Goal: Complete application form: Complete application form

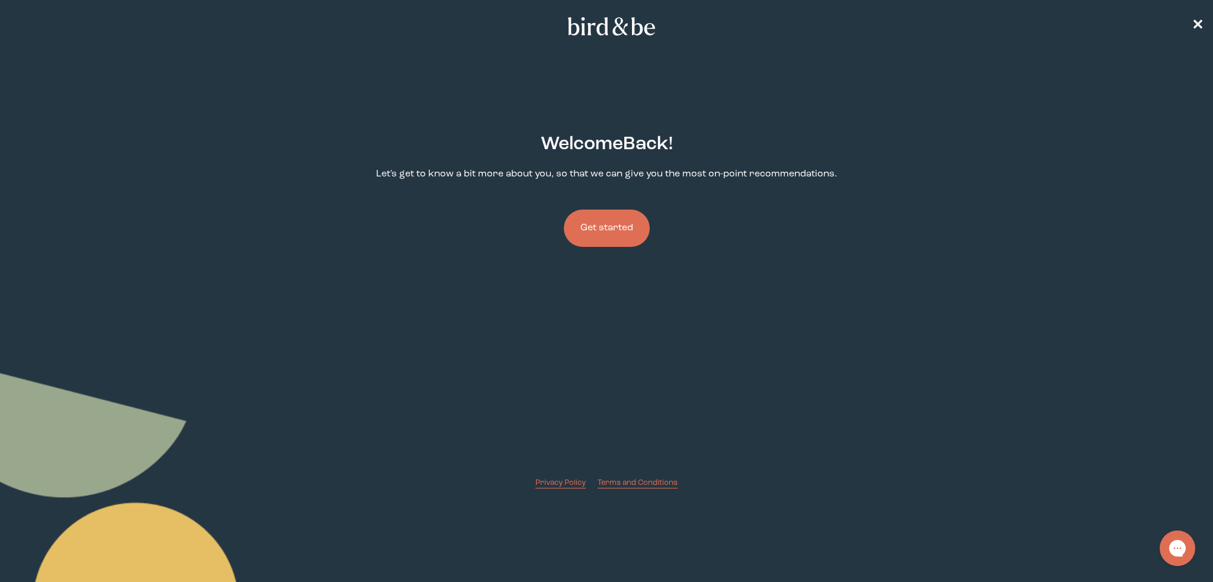
click at [610, 222] on button "Get started" at bounding box center [607, 228] width 86 height 37
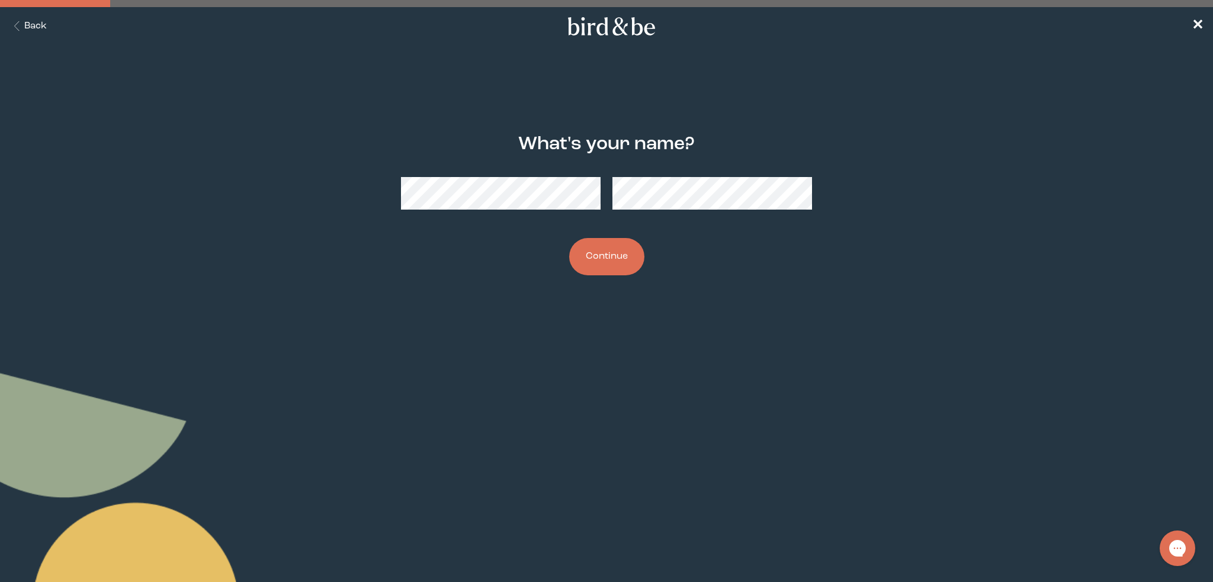
click at [609, 264] on button "Continue" at bounding box center [606, 256] width 75 height 37
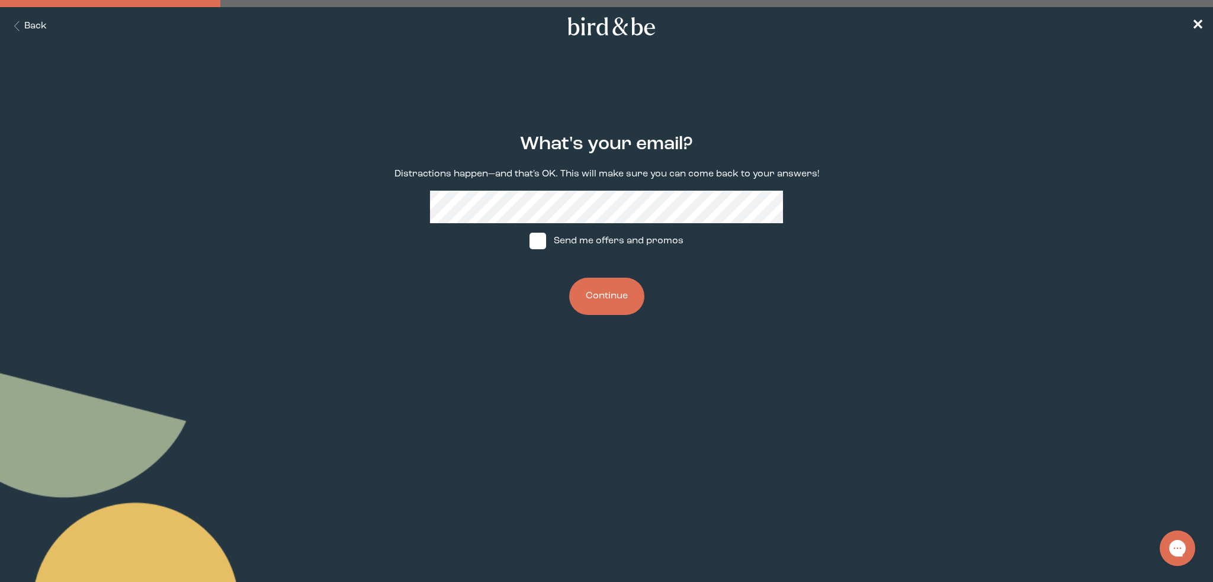
click at [614, 298] on button "Continue" at bounding box center [606, 296] width 75 height 37
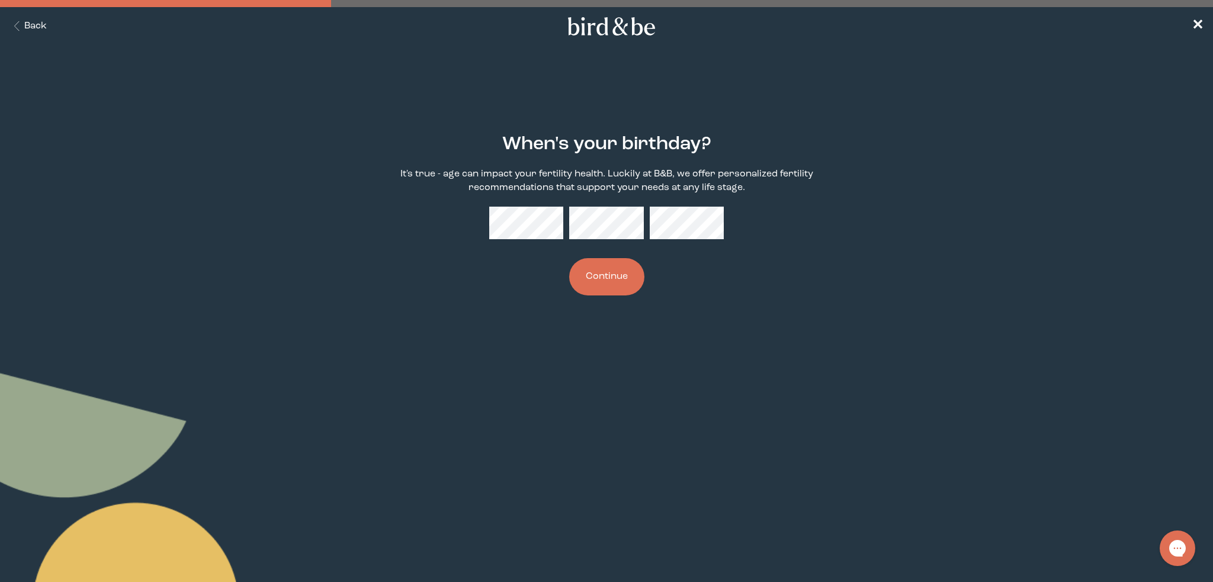
click at [708, 298] on div "When's your birthday? It's true - age can impact your fertility health. Luckily…" at bounding box center [607, 215] width 588 height 200
click at [606, 281] on button "Continue" at bounding box center [606, 276] width 75 height 37
click at [875, 385] on body "plus-circle minus-circle close-circle Bird & Be Logo Bird & Be Logo arrow-left …" at bounding box center [606, 291] width 1213 height 582
click at [711, 322] on form "When's your birthday? It's true - age can impact your fertility health. Luckily…" at bounding box center [606, 214] width 607 height 219
click at [598, 277] on button "Continue" at bounding box center [606, 276] width 75 height 37
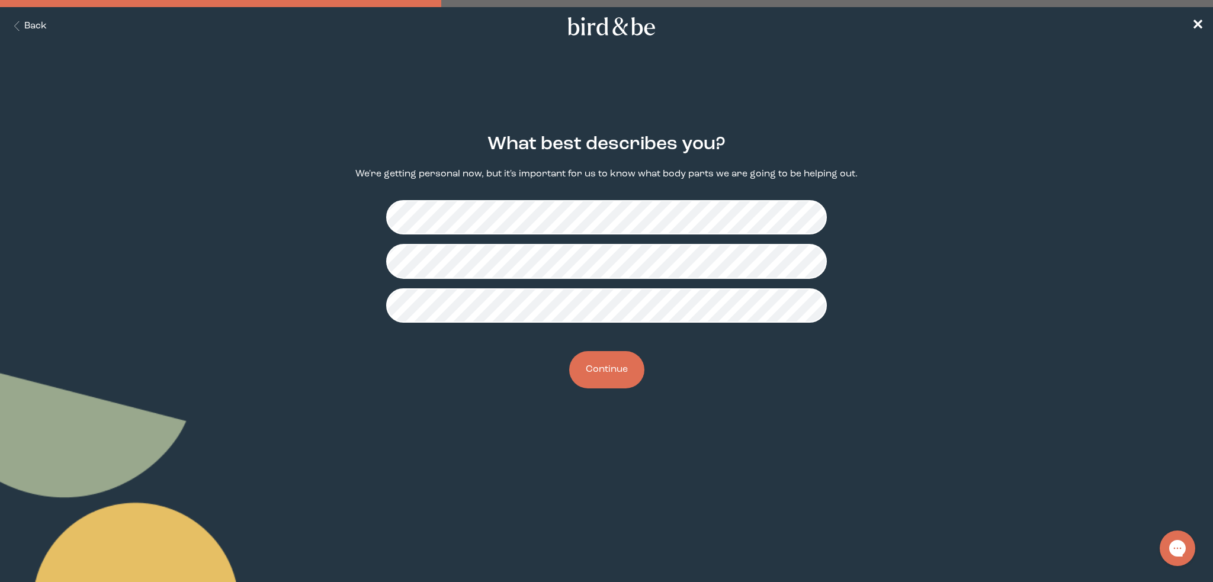
click at [595, 366] on button "Continue" at bounding box center [606, 369] width 75 height 37
click at [592, 371] on button "Continue" at bounding box center [606, 369] width 75 height 37
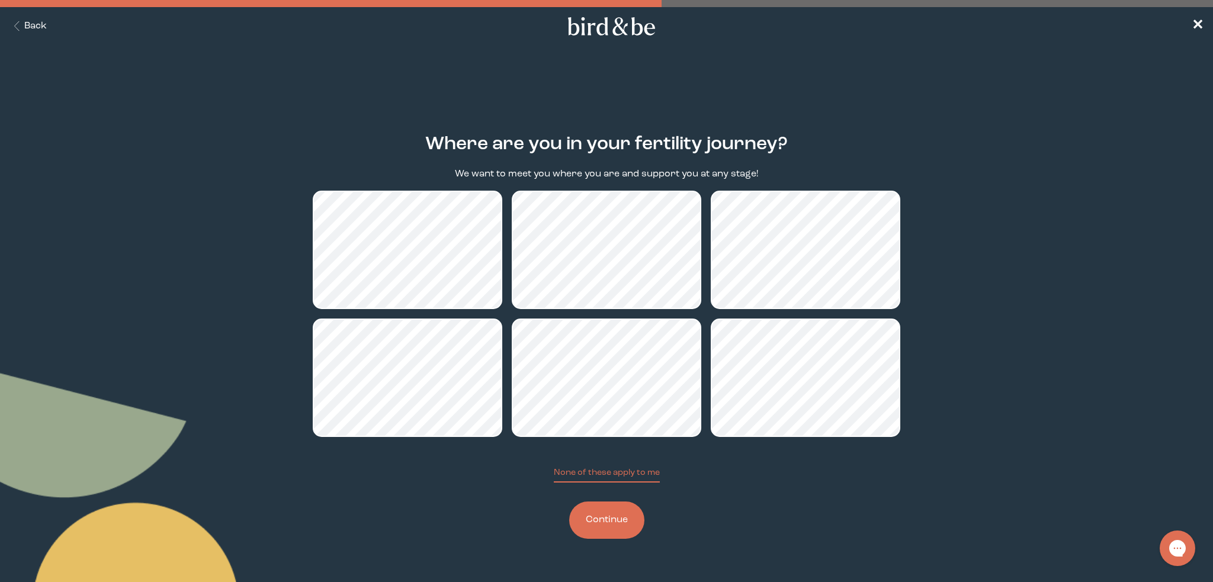
click at [602, 523] on button "Continue" at bounding box center [606, 520] width 75 height 37
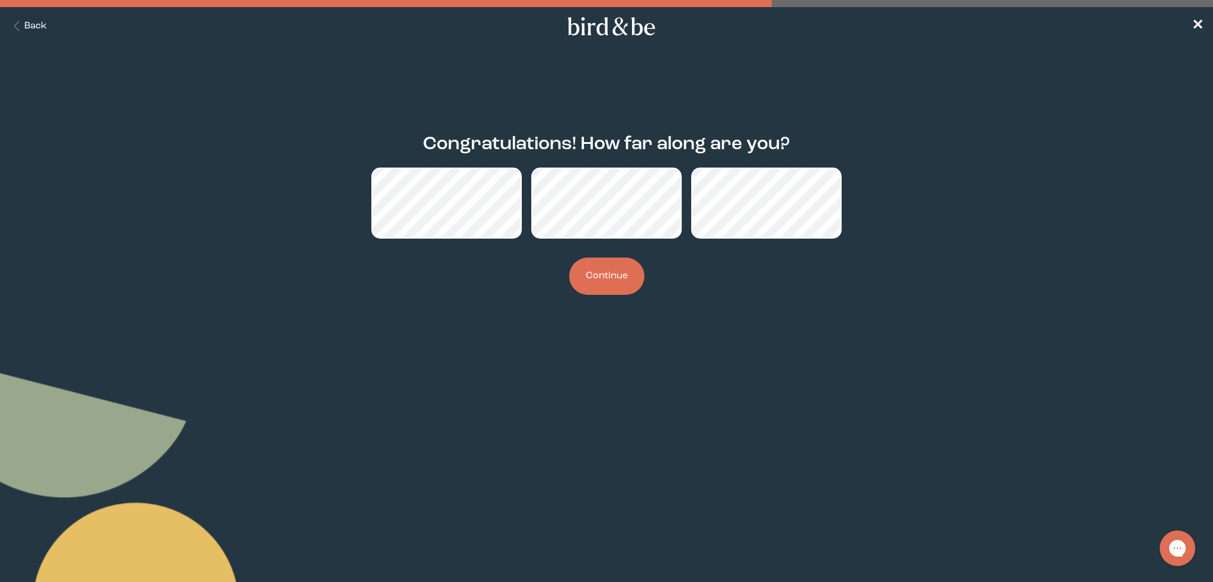
click at [592, 273] on button "Continue" at bounding box center [606, 276] width 75 height 37
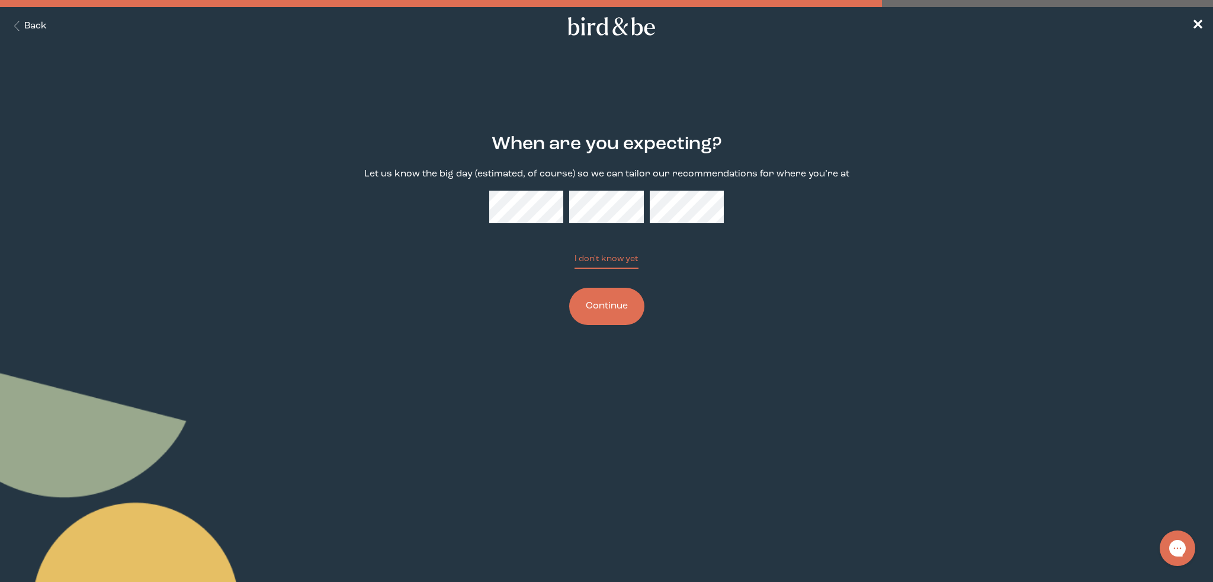
click at [616, 312] on button "Continue" at bounding box center [606, 306] width 75 height 37
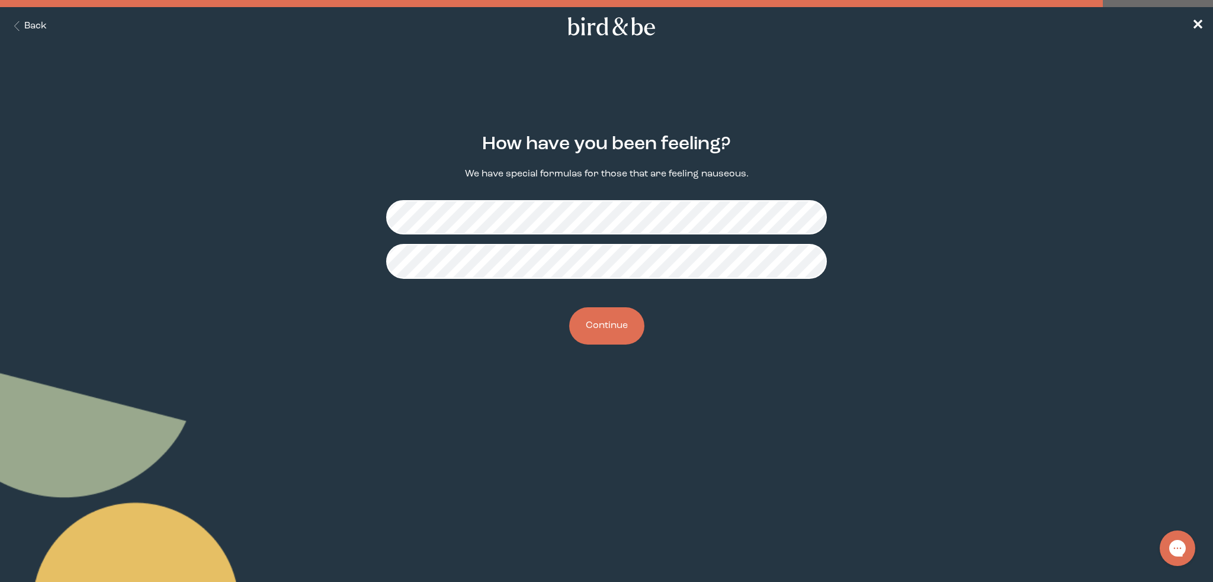
click at [615, 326] on button "Continue" at bounding box center [606, 325] width 75 height 37
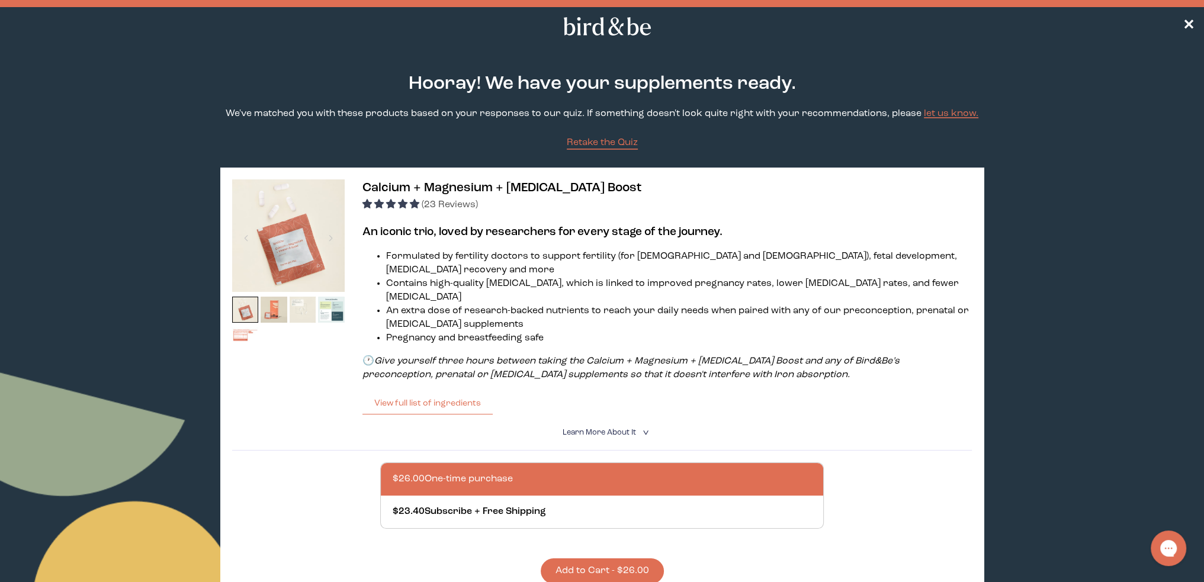
click at [1181, 29] on nav "✕" at bounding box center [602, 26] width 1204 height 38
click at [1187, 21] on span "✕" at bounding box center [1189, 27] width 12 height 14
